Goal: Transaction & Acquisition: Book appointment/travel/reservation

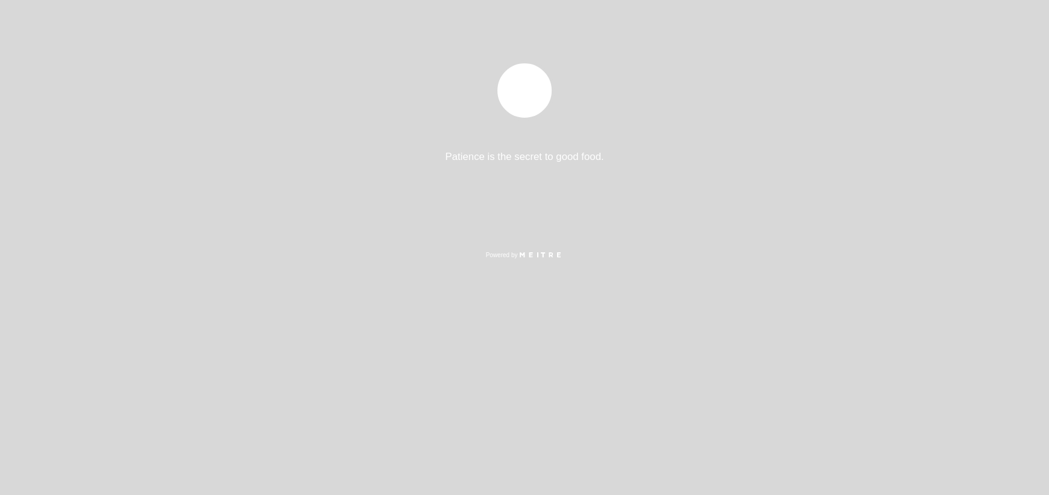
select select "es"
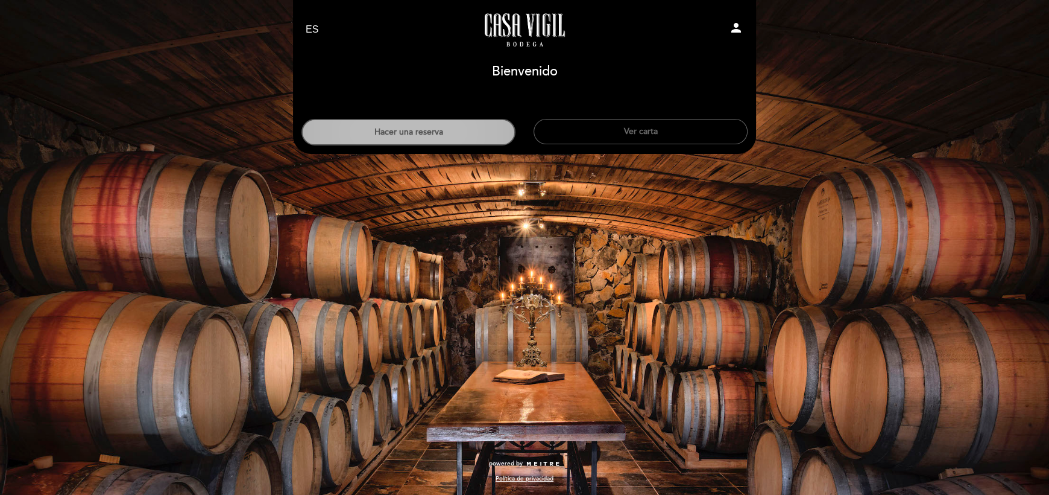
click at [403, 134] on button "Hacer una reserva" at bounding box center [409, 132] width 214 height 27
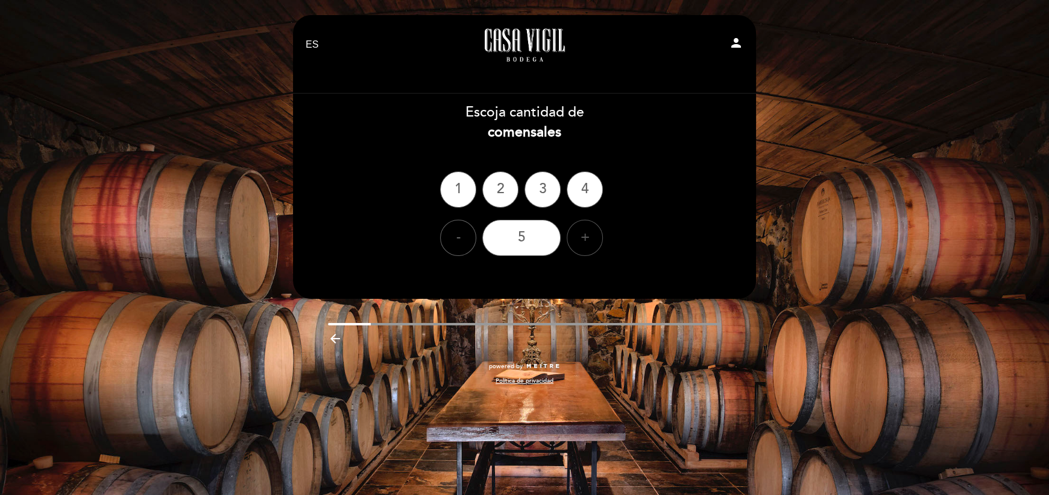
click at [578, 233] on div "+" at bounding box center [585, 238] width 36 height 36
click at [578, 232] on div "+" at bounding box center [585, 238] width 36 height 36
click at [579, 231] on div "+" at bounding box center [585, 238] width 36 height 36
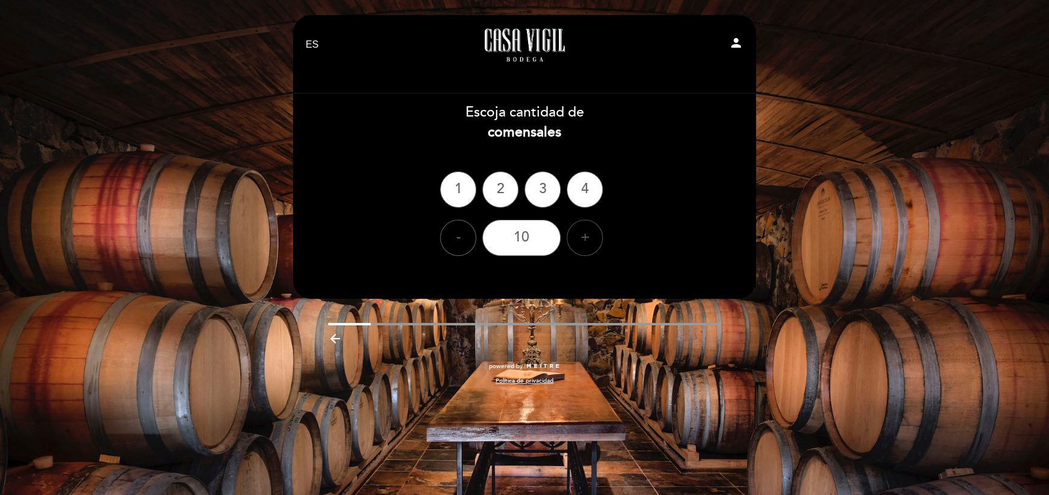
click at [579, 231] on div "+" at bounding box center [585, 238] width 36 height 36
click at [526, 233] on div "11" at bounding box center [521, 238] width 78 height 36
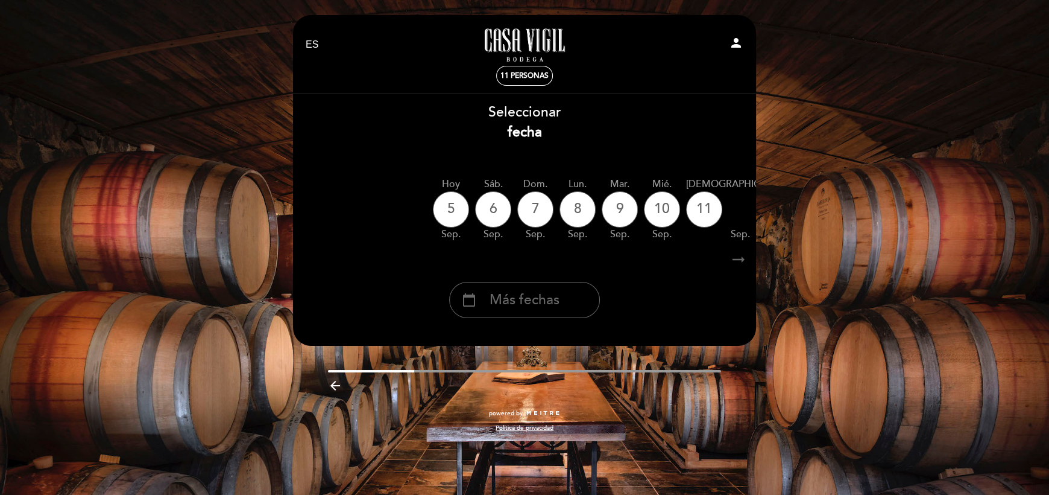
click at [741, 261] on icon "arrow_right_alt" at bounding box center [739, 260] width 18 height 26
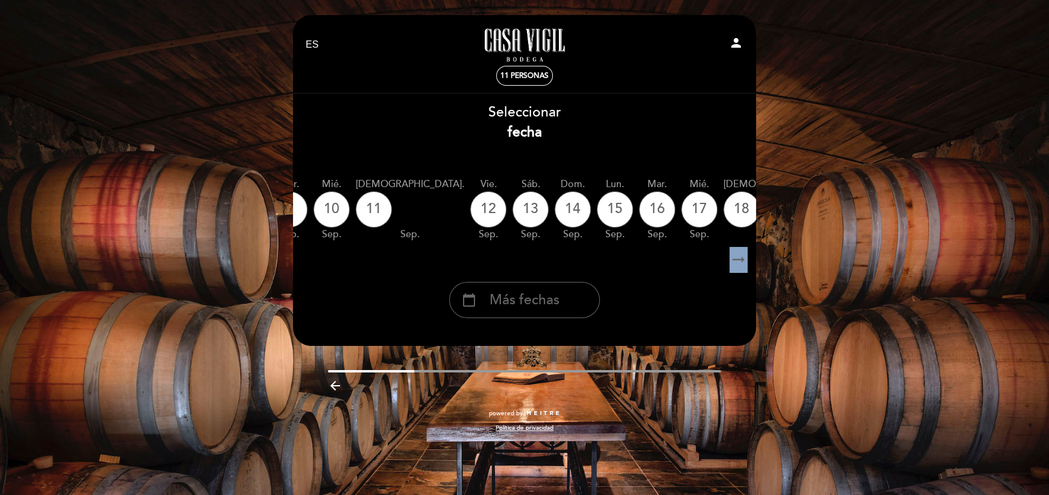
click at [741, 261] on icon "arrow_right_alt" at bounding box center [739, 260] width 18 height 26
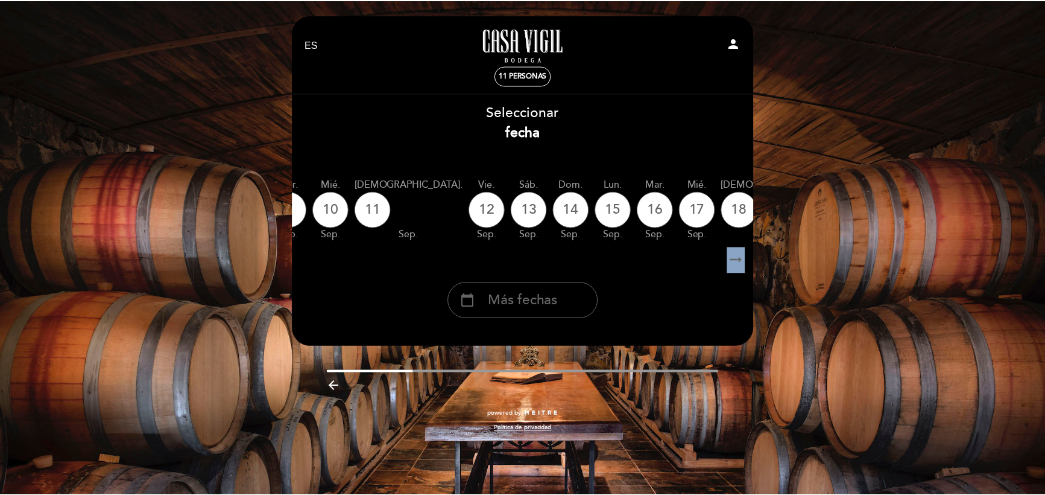
scroll to position [0, 352]
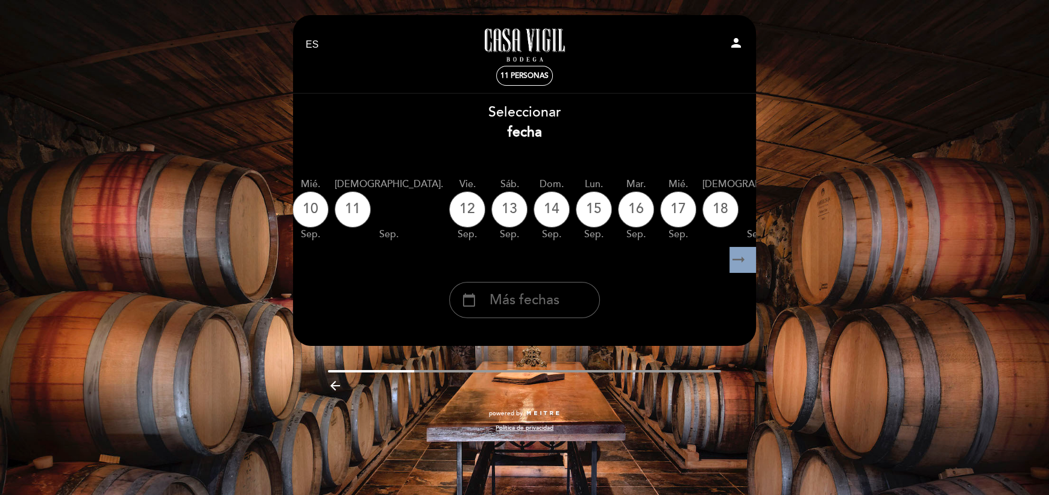
click at [741, 261] on icon "arrow_right_alt" at bounding box center [739, 260] width 18 height 26
click at [564, 299] on div "calendar_today Más fechas" at bounding box center [524, 300] width 151 height 36
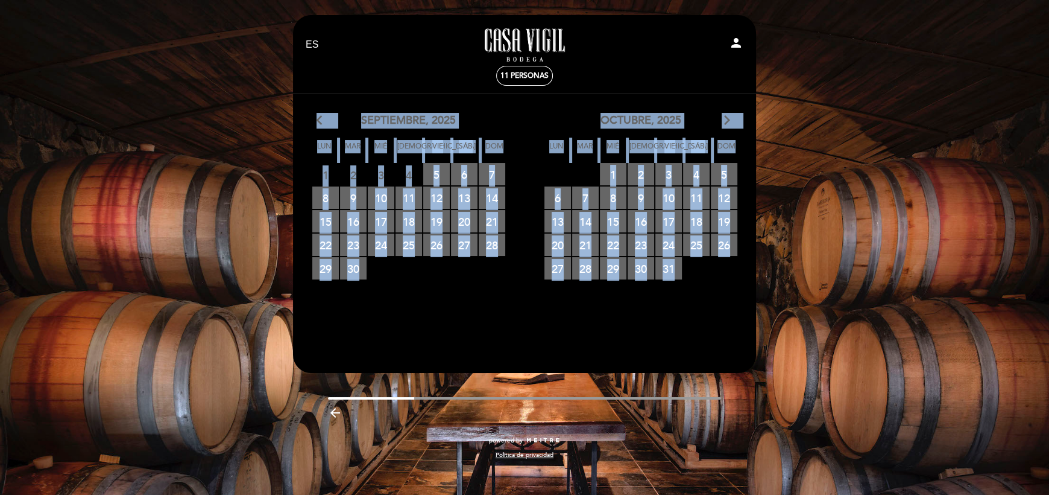
click at [724, 119] on icon "arrow_forward_ios" at bounding box center [727, 121] width 11 height 16
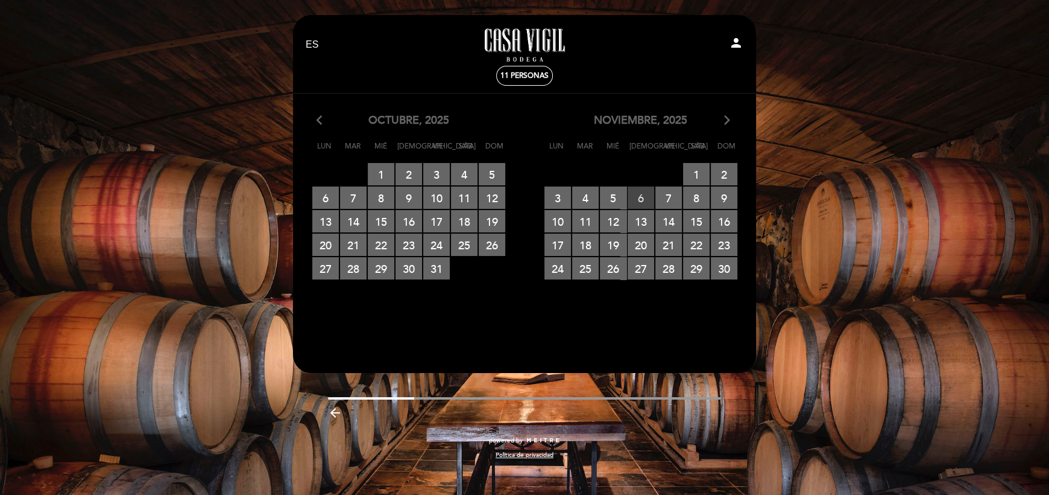
click at [637, 196] on span "6 RESERVAS DISPONIBLES" at bounding box center [641, 197] width 27 height 22
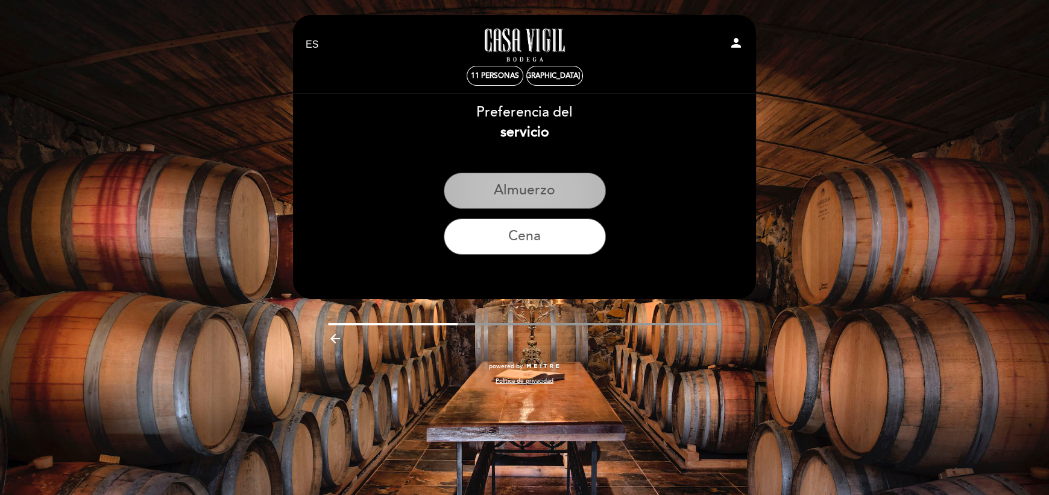
click at [533, 191] on button "Almuerzo" at bounding box center [525, 190] width 162 height 36
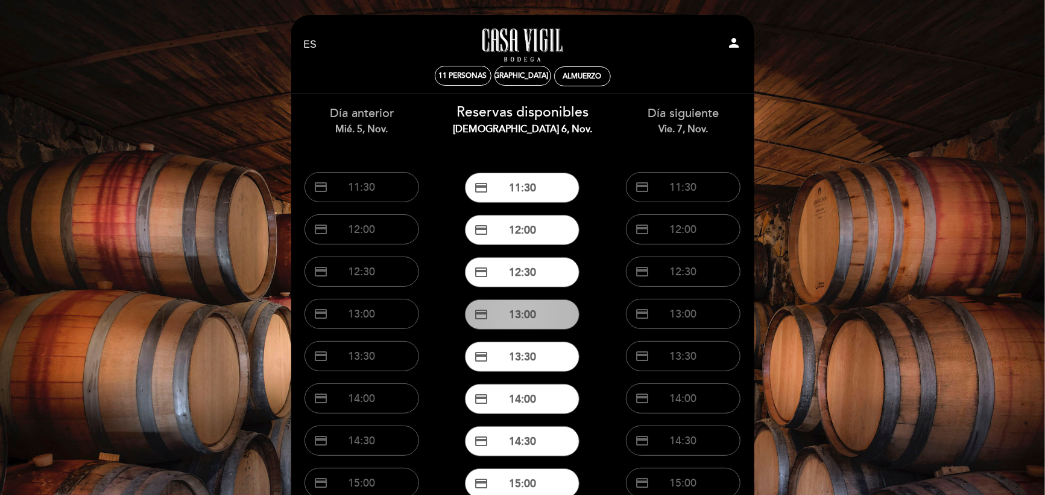
click at [520, 303] on button "credit_card 13:00" at bounding box center [522, 314] width 115 height 30
